Goal: Use online tool/utility: Use online tool/utility

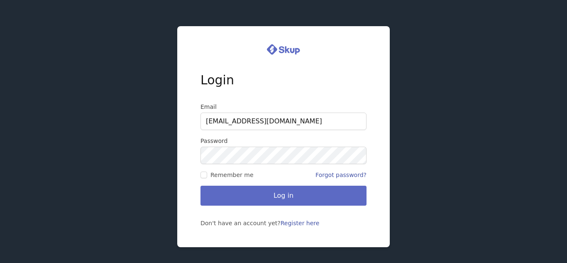
type input "[EMAIL_ADDRESS][DOMAIN_NAME]"
click at [203, 176] on input "Remember me" at bounding box center [204, 175] width 7 height 7
checkbox input "true"
click at [123, 147] on div "Login Email wendyroush@yahoo.com Password Remember me Forgot password? Log in D…" at bounding box center [283, 131] width 567 height 263
click at [201, 186] on button "Log in" at bounding box center [284, 196] width 166 height 20
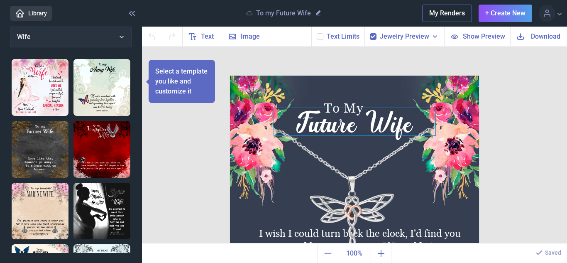
click at [338, 108] on div "Future Wife" at bounding box center [355, 121] width 162 height 27
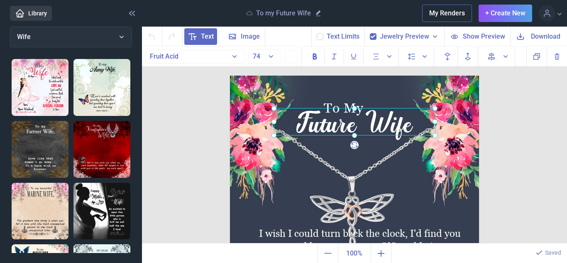
click at [338, 118] on div at bounding box center [355, 121] width 162 height 27
click at [199, 40] on span "Text" at bounding box center [200, 36] width 33 height 17
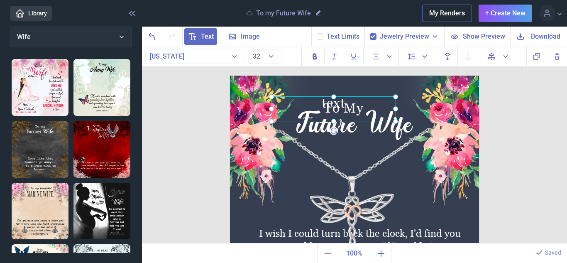
click at [199, 40] on span "Text" at bounding box center [200, 36] width 33 height 17
click at [152, 37] on icon "Undo" at bounding box center [152, 37] width 10 height 10
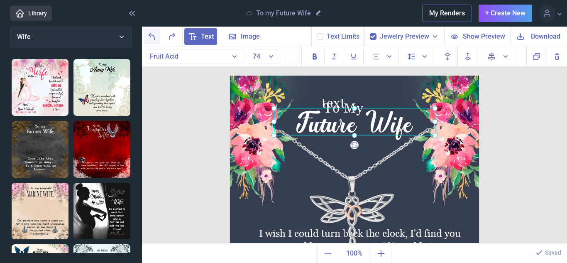
click at [152, 37] on icon "Undo" at bounding box center [152, 37] width 10 height 10
checkbox input "false"
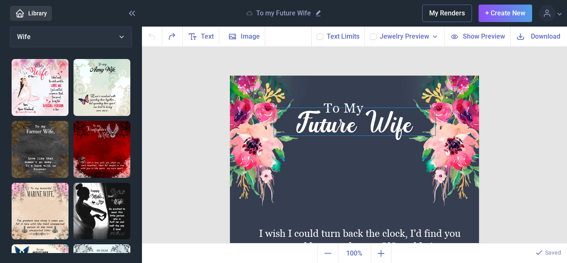
click at [391, 76] on div "Future Wife" at bounding box center [354, 76] width 249 height 0
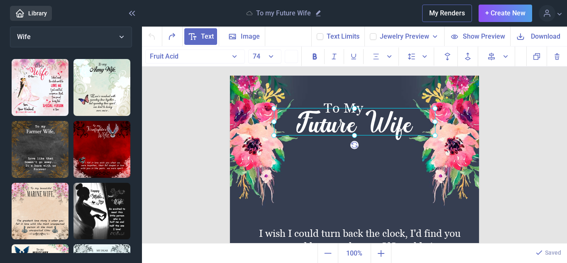
click at [383, 124] on div at bounding box center [355, 121] width 162 height 27
click at [233, 56] on button "Fruit Acid" at bounding box center [195, 56] width 100 height 14
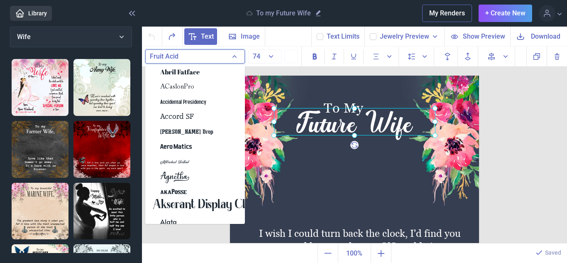
click at [233, 56] on button "Fruit Acid" at bounding box center [195, 56] width 100 height 14
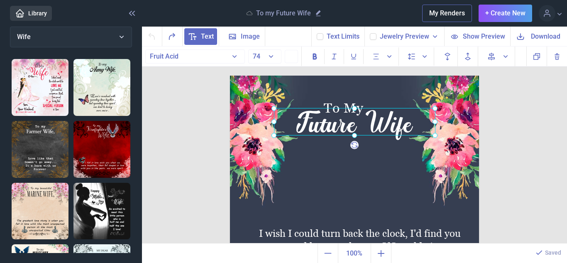
click at [322, 130] on div at bounding box center [355, 121] width 162 height 27
click at [356, 128] on div at bounding box center [355, 121] width 162 height 27
click at [356, 145] on icon at bounding box center [355, 145] width 12 height 12
click at [348, 110] on div at bounding box center [355, 121] width 162 height 27
click at [331, 108] on div "Future Wife" at bounding box center [355, 121] width 162 height 27
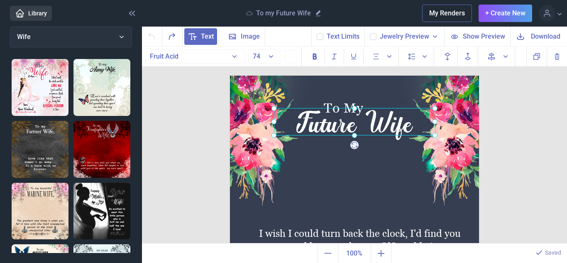
click at [328, 121] on div at bounding box center [355, 121] width 162 height 27
click at [214, 41] on span "Text" at bounding box center [200, 36] width 33 height 17
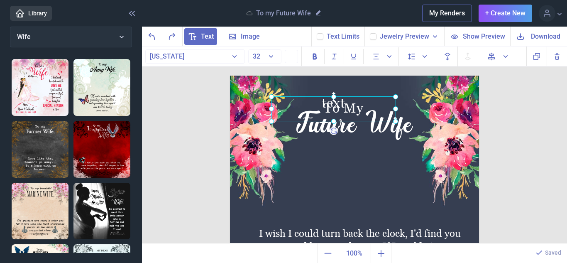
click at [334, 98] on icon at bounding box center [334, 97] width 12 height 12
click at [340, 105] on div at bounding box center [334, 108] width 125 height 25
click at [503, 139] on div "To My Future Wife I wish I could turn back the clock, I'd find you sooner and l…" at bounding box center [355, 145] width 426 height 197
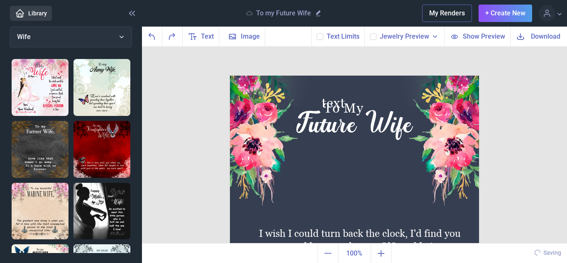
click at [323, 38] on icon at bounding box center [320, 36] width 5 height 5
click at [317, 33] on input "checkbox" at bounding box center [316, 33] width 0 height 0
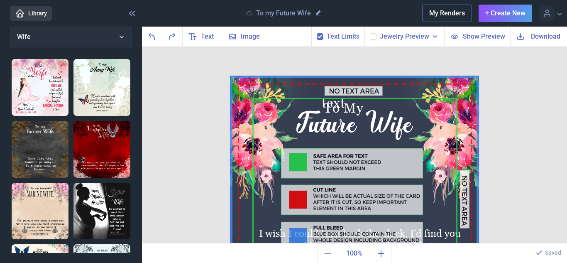
click at [326, 103] on img at bounding box center [354, 200] width 249 height 249
click at [323, 38] on icon at bounding box center [320, 36] width 5 height 5
click at [317, 33] on input "checkbox" at bounding box center [316, 33] width 0 height 0
checkbox input "false"
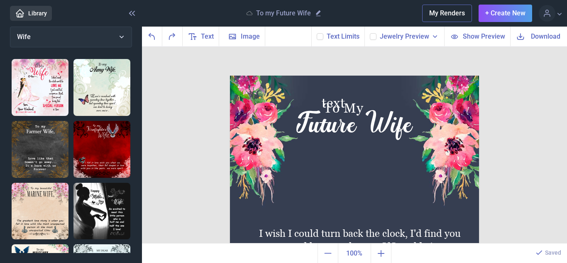
click at [173, 79] on div "To My Future Wife I wish I could turn back the clock, I'd find you sooner and l…" at bounding box center [355, 145] width 426 height 197
click at [135, 15] on use at bounding box center [132, 13] width 6 height 5
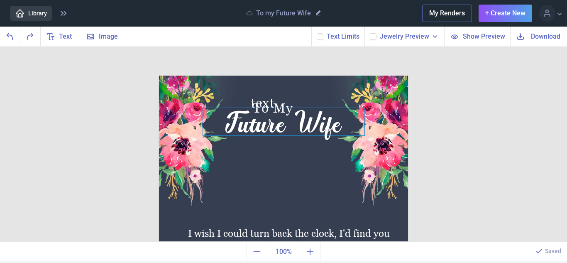
click at [282, 76] on div "Future Wife" at bounding box center [283, 76] width 249 height 0
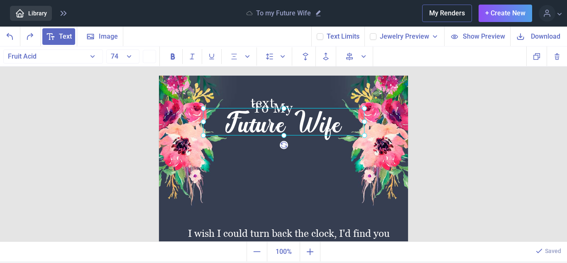
click at [55, 73] on div "To My Future Wife I wish I could turn back the clock, I'd find you sooner and l…" at bounding box center [283, 145] width 567 height 197
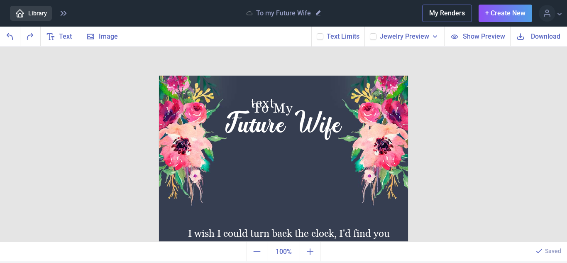
click at [446, 18] on button "My Renders" at bounding box center [447, 13] width 50 height 17
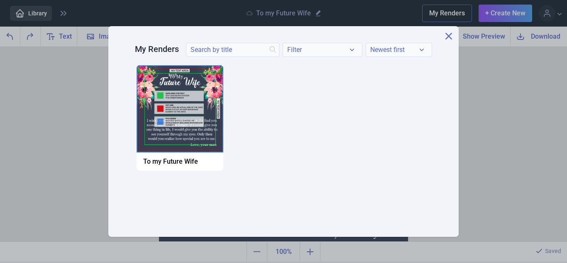
click at [439, 84] on ul "Copy Download Delete Open To my Future Wife" at bounding box center [295, 142] width 321 height 157
click at [447, 36] on icon at bounding box center [449, 36] width 7 height 7
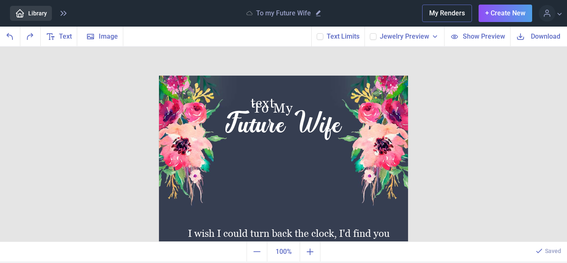
click at [539, 114] on div "To My Future Wife I wish I could turn back the clock, I'd find you sooner and l…" at bounding box center [283, 145] width 567 height 197
click at [542, 14] on icon at bounding box center [547, 13] width 10 height 10
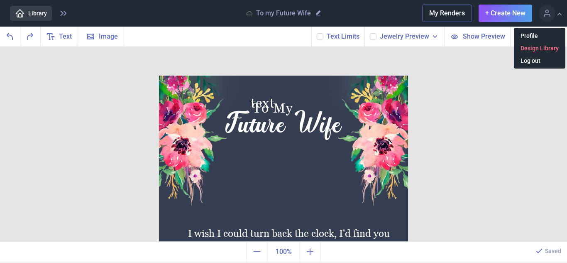
click at [537, 47] on link "Design Library" at bounding box center [539, 48] width 51 height 9
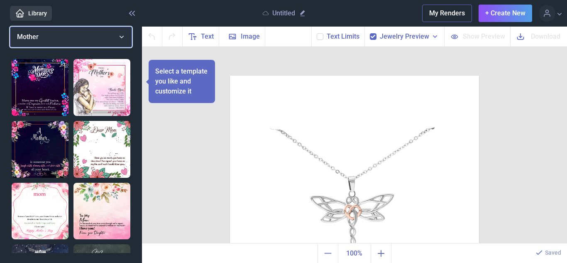
click at [114, 38] on button "Mother" at bounding box center [71, 37] width 122 height 21
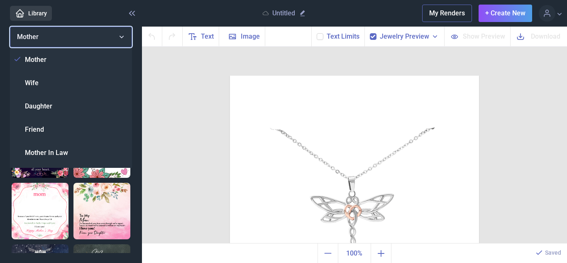
scroll to position [276, 0]
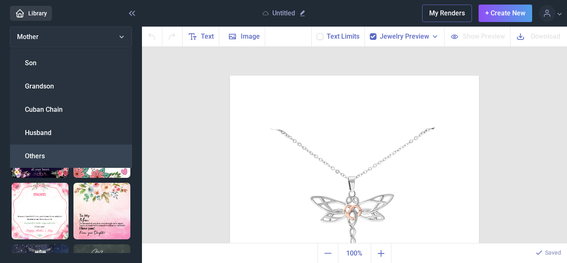
click at [26, 156] on span "Others" at bounding box center [35, 156] width 20 height 10
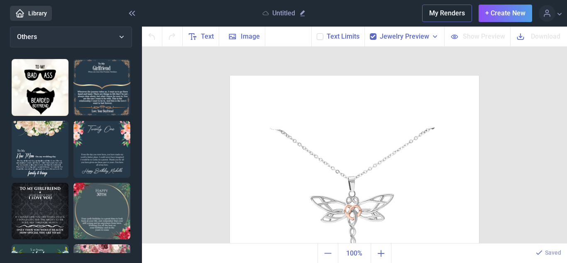
click at [123, 134] on img at bounding box center [102, 149] width 57 height 57
checkbox input "false"
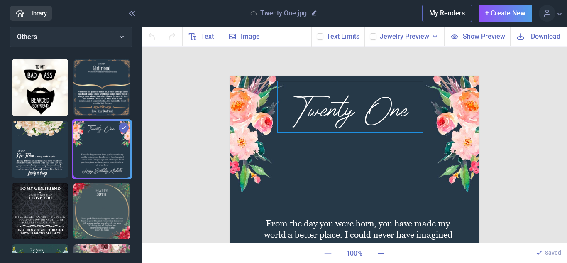
click at [336, 76] on div "Twenty One" at bounding box center [354, 76] width 249 height 0
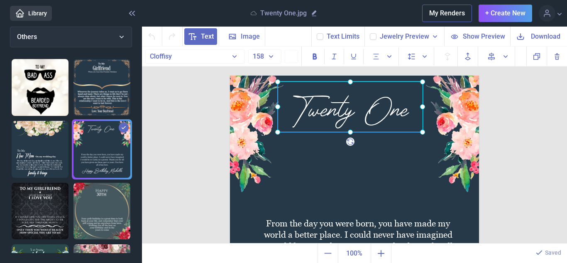
click at [336, 111] on div at bounding box center [350, 106] width 145 height 51
click at [343, 112] on div at bounding box center [350, 106] width 145 height 51
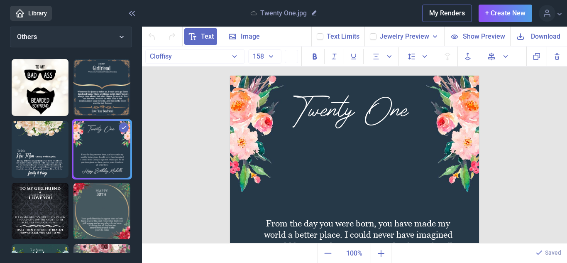
click at [547, 130] on div "Twenty One From the day you were born, you have made my world a better place. I…" at bounding box center [355, 145] width 426 height 197
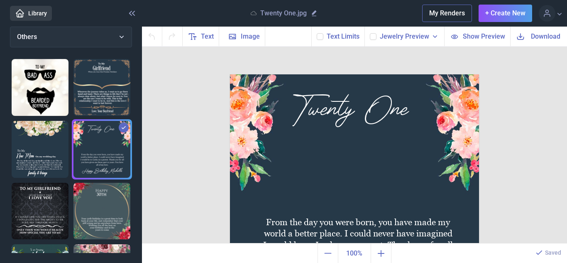
scroll to position [0, 0]
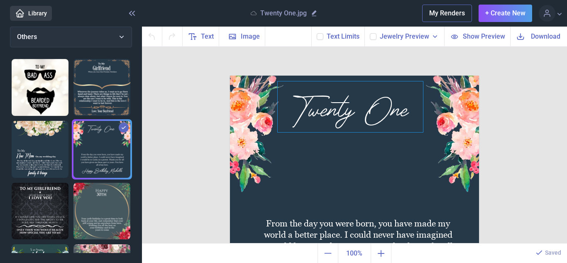
click at [377, 76] on div "Twenty One" at bounding box center [354, 76] width 249 height 0
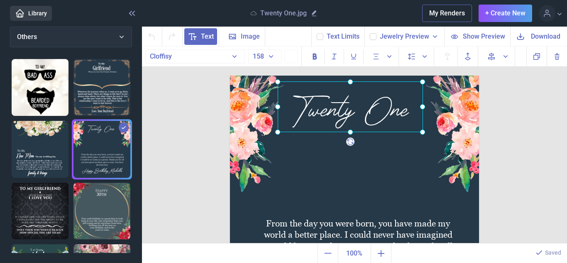
click at [362, 104] on div at bounding box center [350, 106] width 145 height 51
click at [189, 118] on div "Twenty One From the day you were born, you have made my world a better place. I…" at bounding box center [355, 145] width 426 height 197
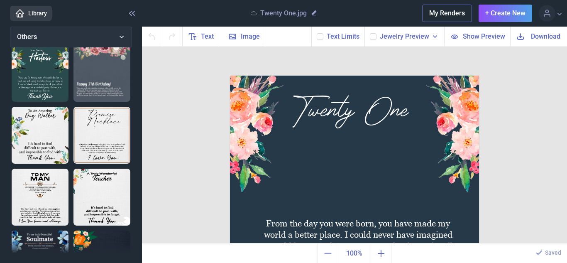
scroll to position [183, 0]
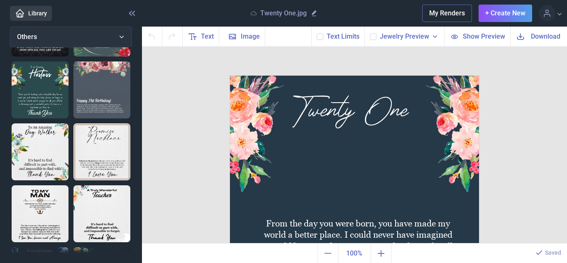
click at [54, 74] on img at bounding box center [40, 89] width 57 height 57
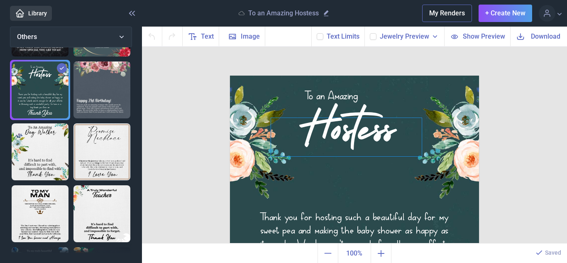
click at [364, 118] on div "Hostess" at bounding box center [346, 137] width 151 height 38
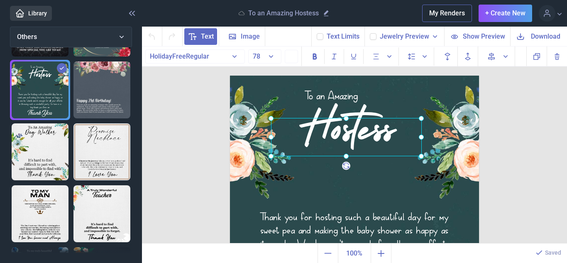
click at [358, 128] on div at bounding box center [346, 137] width 151 height 38
click at [358, 128] on div "Hostess" at bounding box center [346, 137] width 151 height 38
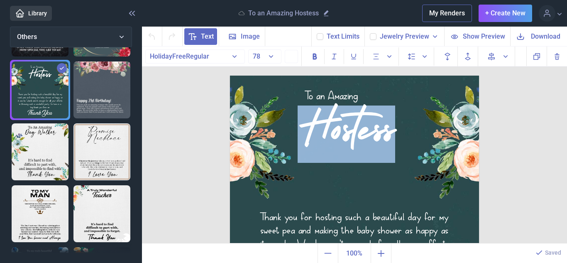
click at [358, 128] on div "Hostess" at bounding box center [346, 137] width 151 height 38
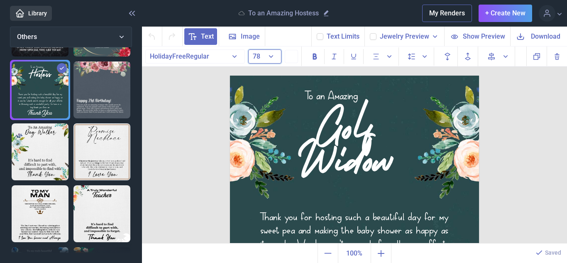
click at [268, 58] on button "78" at bounding box center [264, 56] width 33 height 14
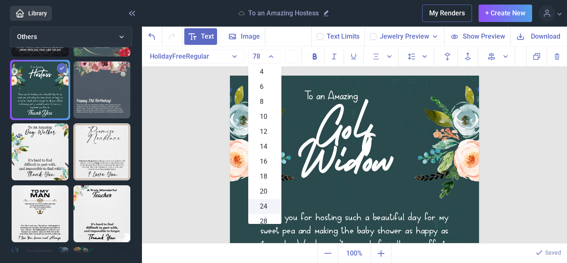
click at [265, 208] on span "24" at bounding box center [263, 206] width 7 height 10
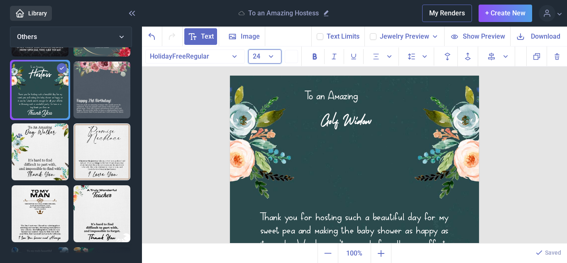
click at [270, 55] on button "24" at bounding box center [264, 56] width 33 height 14
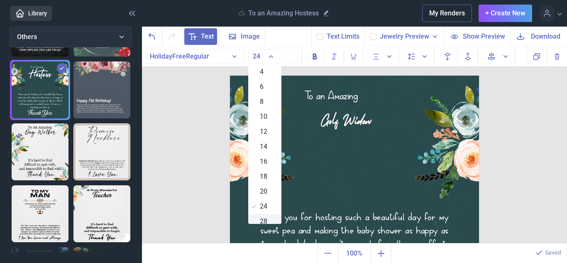
click at [268, 217] on div "28" at bounding box center [264, 221] width 33 height 15
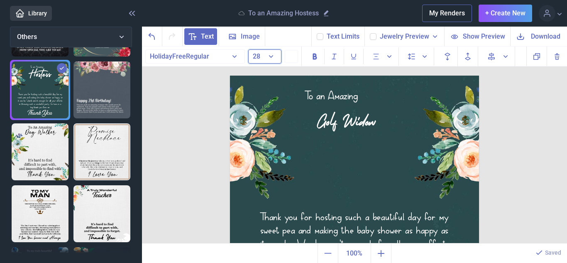
click at [260, 57] on button "28" at bounding box center [264, 56] width 33 height 14
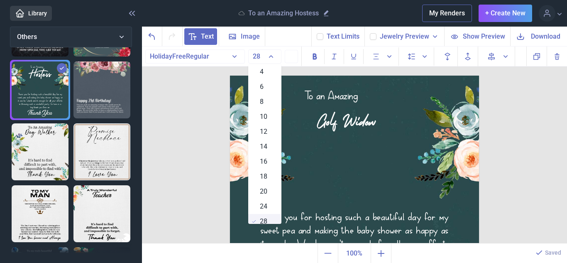
drag, startPoint x: 275, startPoint y: 128, endPoint x: 266, endPoint y: 218, distance: 90.6
click at [266, 218] on ul "4 6 8 10 12 14 16 18 20 24 28 32 36 38 40 44 46 48 52 56 58 60 64 68 70 74 78 8…" at bounding box center [264, 143] width 33 height 159
click at [266, 218] on span "28" at bounding box center [263, 221] width 7 height 10
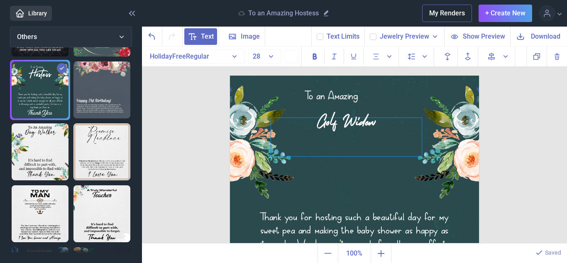
click at [335, 118] on div "Golf Widow" at bounding box center [346, 137] width 151 height 38
click at [365, 124] on div "Golf Widow" at bounding box center [346, 137] width 151 height 38
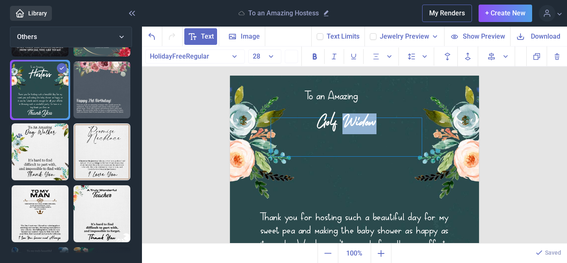
click at [365, 124] on div "Golf Widow" at bounding box center [346, 137] width 151 height 38
click at [270, 55] on button "28" at bounding box center [264, 56] width 33 height 14
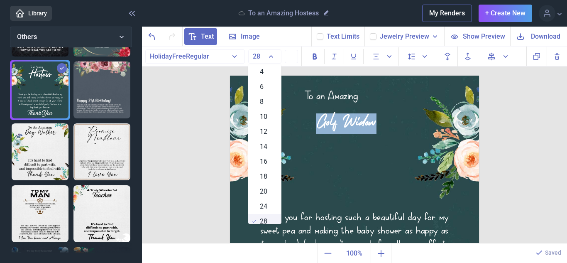
drag, startPoint x: 270, startPoint y: 141, endPoint x: 267, endPoint y: 220, distance: 79.0
click at [267, 220] on ul "4 6 8 10 12 14 16 18 20 24 28 32 36 38 40 44 46 48 52 56 58 60 64 68 70 74 78 8…" at bounding box center [264, 143] width 33 height 159
click at [267, 220] on span "28" at bounding box center [263, 221] width 7 height 10
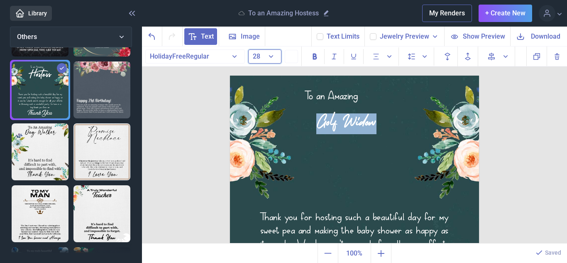
click at [270, 59] on button "28" at bounding box center [264, 56] width 33 height 14
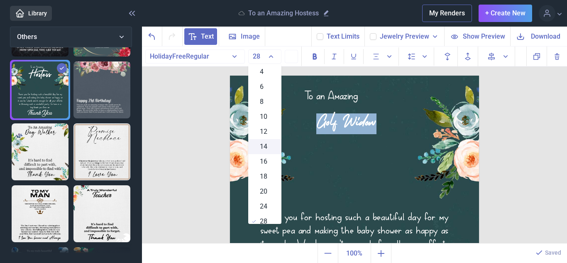
click at [262, 145] on span "14" at bounding box center [263, 147] width 7 height 10
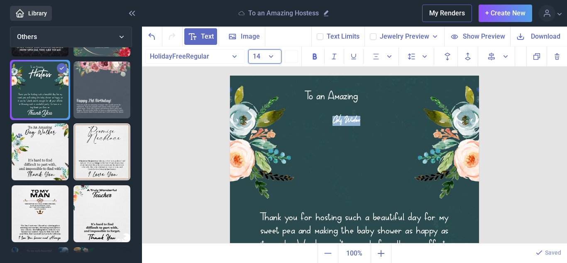
click at [272, 57] on button "14" at bounding box center [264, 56] width 33 height 14
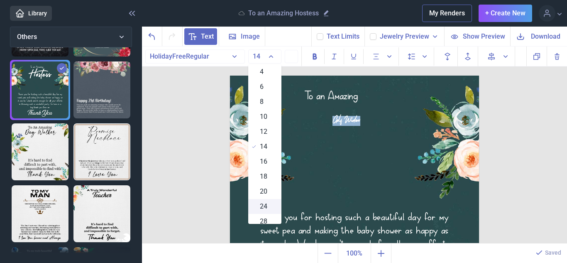
drag, startPoint x: 262, startPoint y: 186, endPoint x: 264, endPoint y: 207, distance: 20.9
click at [264, 207] on ul "4 6 8 10 12 14 16 18 20 24 28 32 36 38 40 44 46 48 52 56 58 60 64 68 70 74 78 8…" at bounding box center [264, 143] width 33 height 159
click at [267, 203] on span "24" at bounding box center [263, 206] width 7 height 10
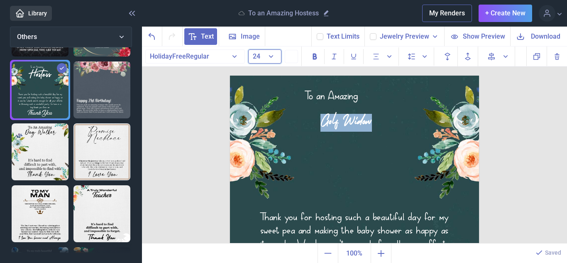
click at [270, 56] on button "24" at bounding box center [264, 56] width 33 height 14
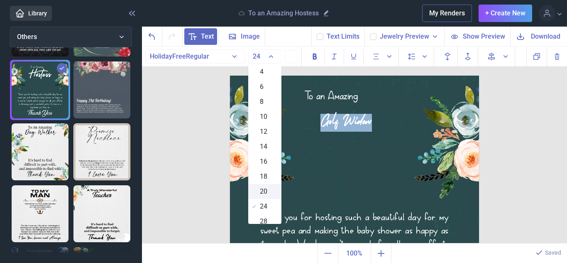
click at [276, 187] on div "20" at bounding box center [264, 191] width 33 height 15
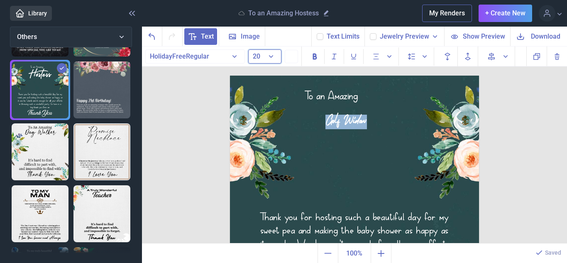
click at [256, 51] on button "20" at bounding box center [264, 56] width 33 height 14
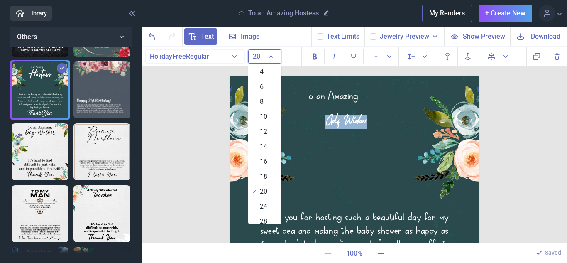
click at [256, 51] on button "20" at bounding box center [264, 56] width 33 height 14
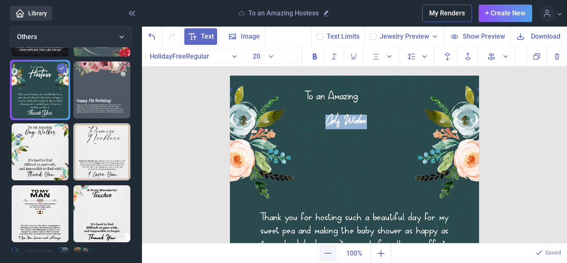
click at [330, 251] on icon "Zoom out" at bounding box center [328, 253] width 10 height 10
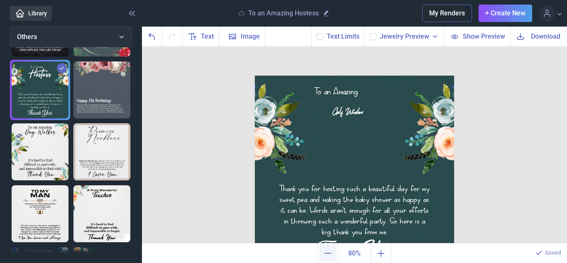
click at [330, 251] on icon "Zoom out" at bounding box center [328, 253] width 10 height 10
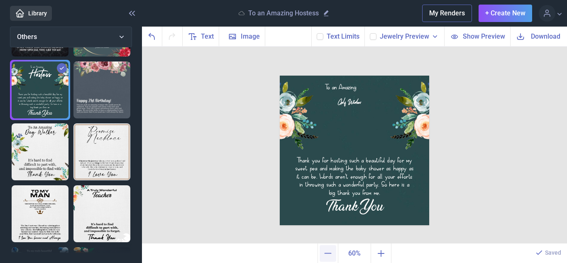
click at [330, 251] on icon "Zoom out" at bounding box center [328, 253] width 10 height 10
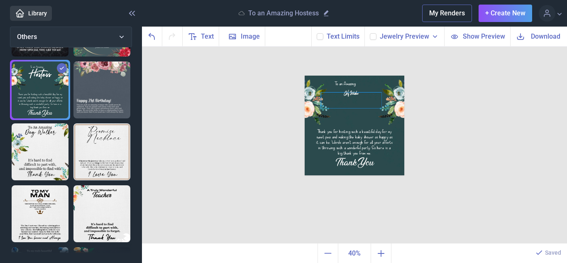
click at [358, 76] on div "Golf Widow" at bounding box center [355, 76] width 100 height 0
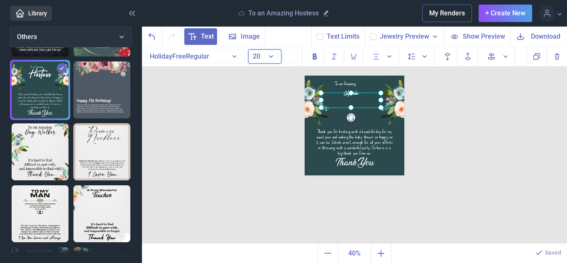
click at [272, 52] on button "20" at bounding box center [264, 56] width 33 height 14
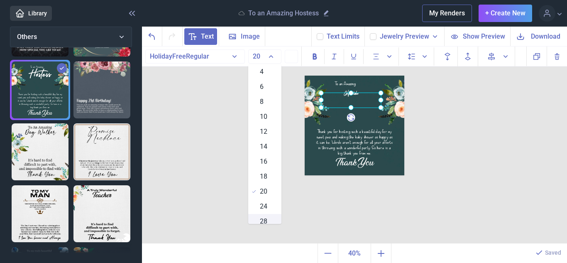
click at [267, 222] on span "28" at bounding box center [263, 221] width 7 height 10
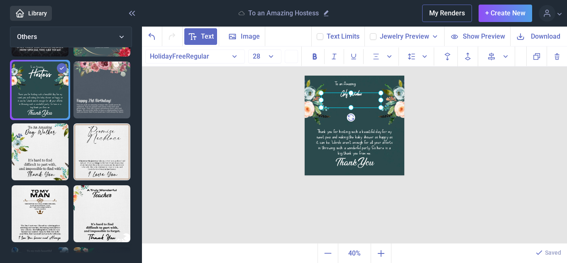
click at [500, 135] on div "To an Amazing Golf Widow Thank you for hosting such a beautiful day for my swee…" at bounding box center [355, 145] width 426 height 197
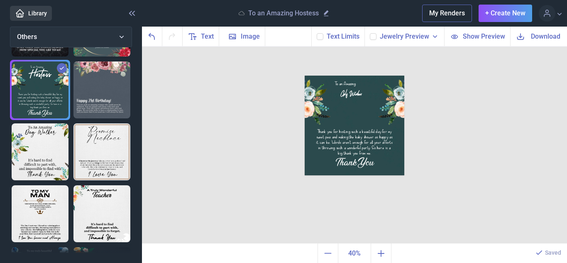
click at [476, 135] on div "To an Amazing Golf Widow Thank you for hosting such a beautiful day for my swee…" at bounding box center [355, 145] width 426 height 197
click at [245, 40] on span "Image" at bounding box center [250, 37] width 19 height 10
click at [489, 46] on button "Show Preview" at bounding box center [477, 37] width 66 height 20
